Goal: Information Seeking & Learning: Check status

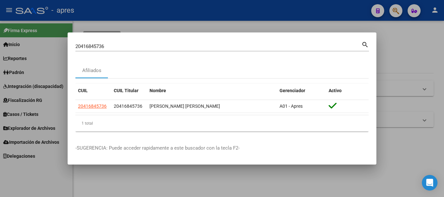
drag, startPoint x: 180, startPoint y: 49, endPoint x: 0, endPoint y: 50, distance: 180.4
click at [0, 50] on div "20416845736 Buscar (apellido, dni, cuil, nro traspaso, cuit, obra social) searc…" at bounding box center [222, 98] width 444 height 197
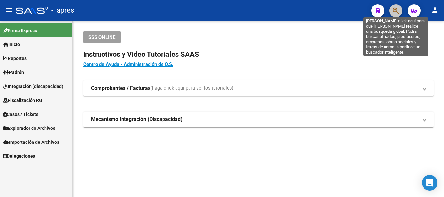
click at [397, 9] on icon "button" at bounding box center [396, 10] width 6 height 7
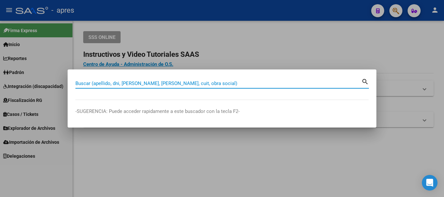
click at [200, 85] on input "Buscar (apellido, dni, [PERSON_NAME], [PERSON_NAME], cuit, obra social)" at bounding box center [218, 84] width 286 height 6
paste input "27435861488"
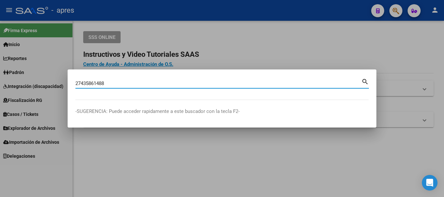
type input "27435861488"
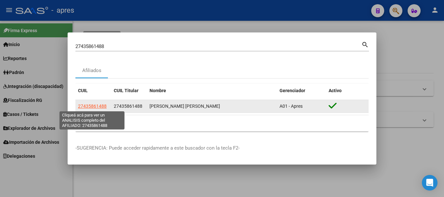
click at [97, 105] on span "27435861488" at bounding box center [92, 106] width 29 height 5
type textarea "27435861488"
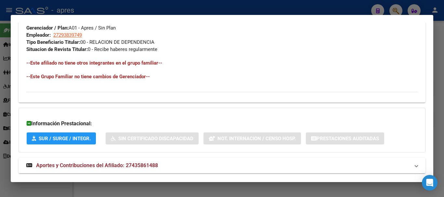
scroll to position [342, 0]
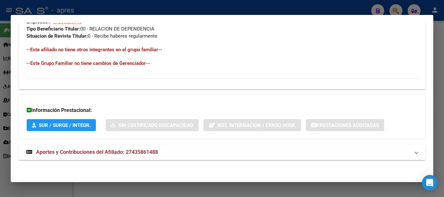
click at [236, 153] on mat-panel-title "Aportes y Contribuciones del Afiliado: 27435861488" at bounding box center [217, 153] width 383 height 8
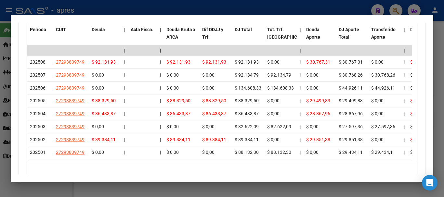
scroll to position [602, 0]
